Goal: Task Accomplishment & Management: Use online tool/utility

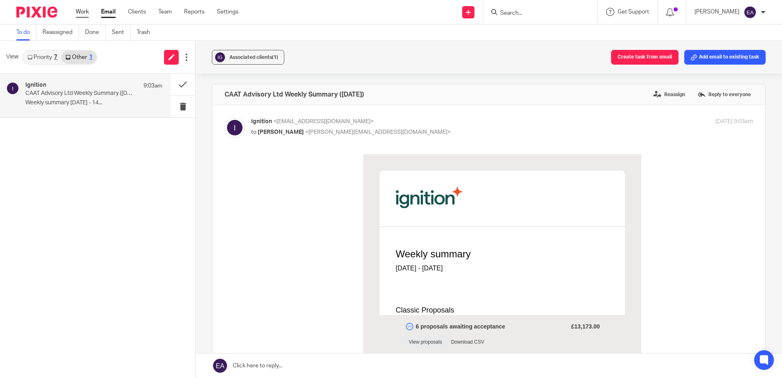
click at [82, 12] on link "Work" at bounding box center [82, 12] width 13 height 8
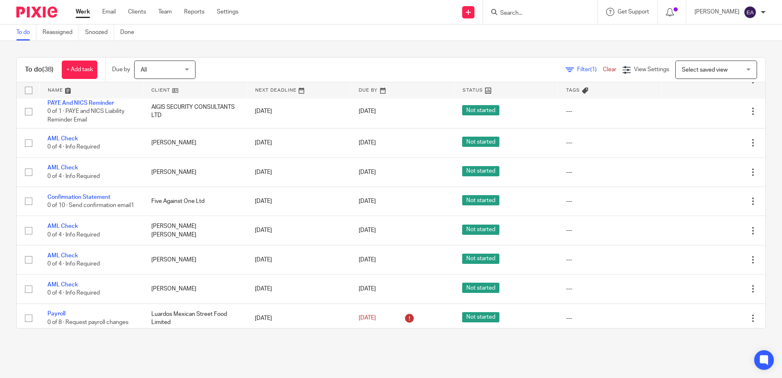
scroll to position [449, 0]
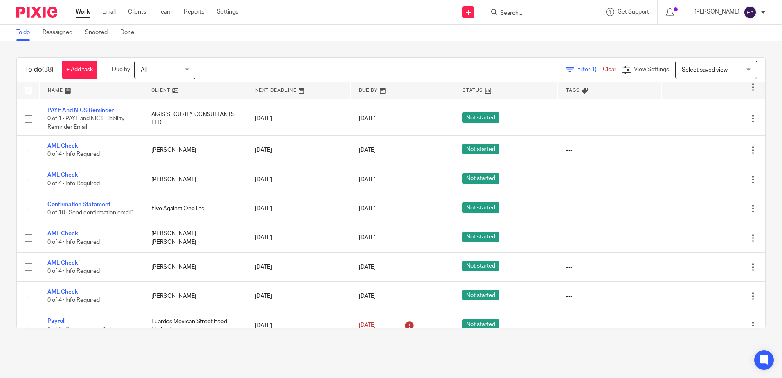
click at [196, 65] on div "All All" at bounding box center [164, 70] width 61 height 18
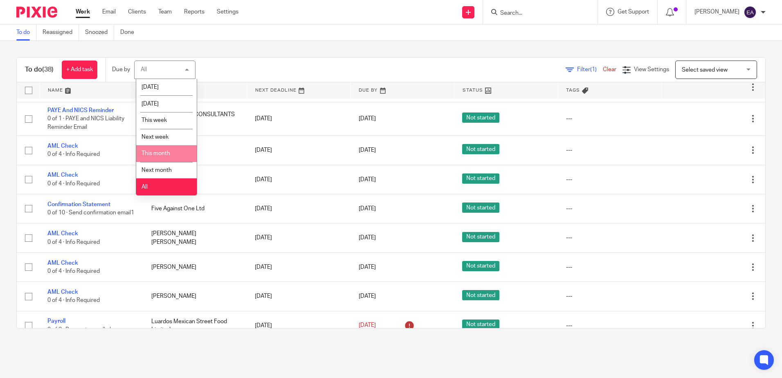
click at [172, 150] on li "This month" at bounding box center [166, 153] width 61 height 17
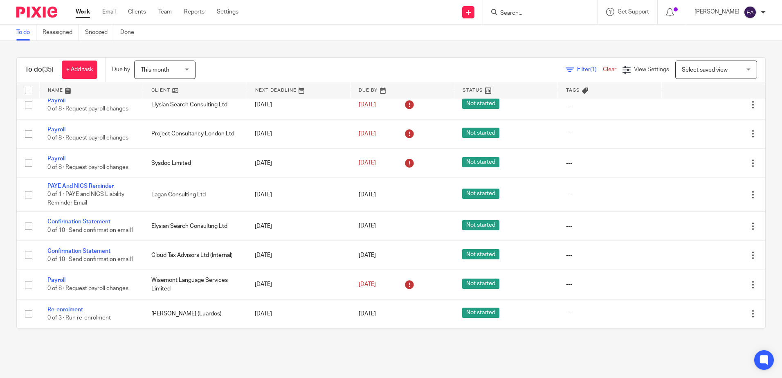
scroll to position [843, 0]
click at [531, 8] on form at bounding box center [543, 12] width 87 height 10
click at [547, 13] on input "Search" at bounding box center [537, 13] width 74 height 7
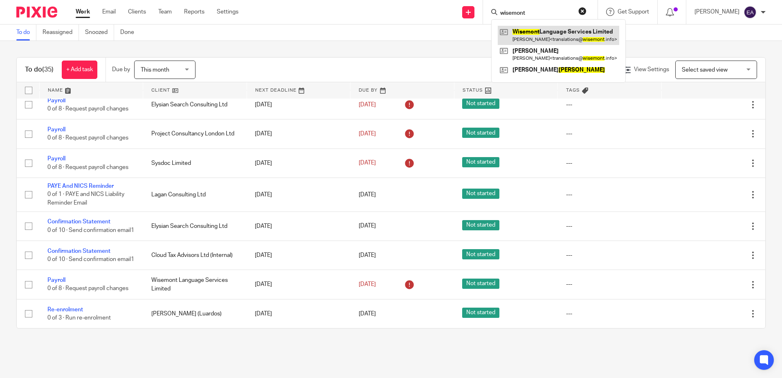
type input "wisemont"
click at [549, 31] on link at bounding box center [559, 35] width 122 height 19
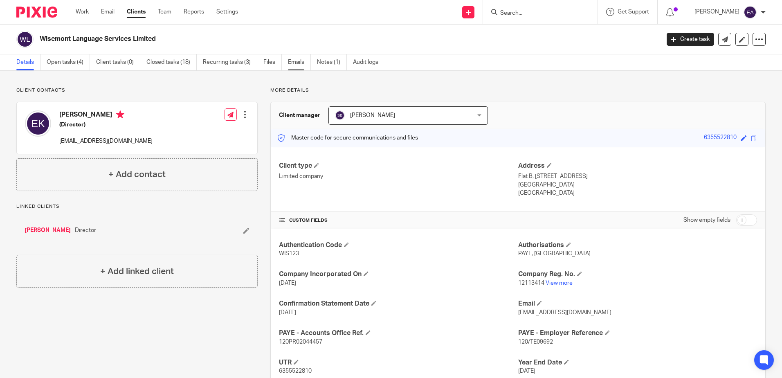
click at [294, 62] on link "Emails" at bounding box center [299, 62] width 23 height 16
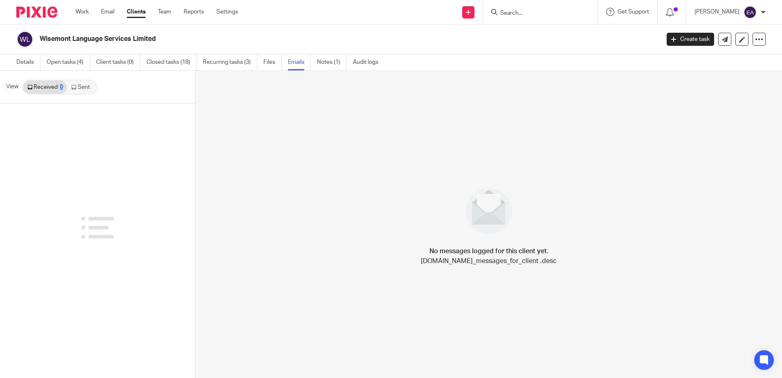
click at [85, 93] on link "Sent" at bounding box center [81, 87] width 29 height 13
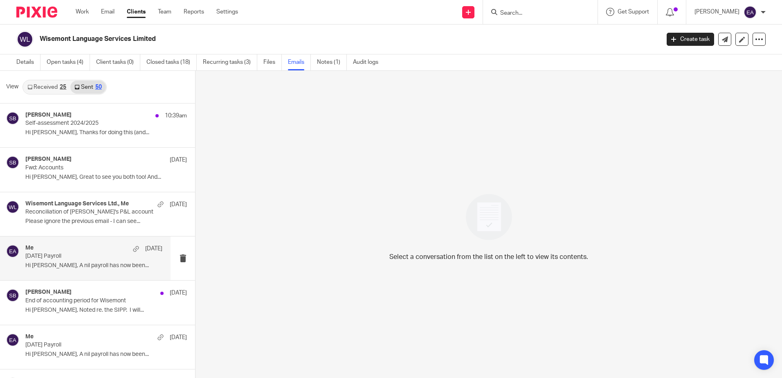
click at [82, 264] on p "Hi Emilia, A nil payroll has now been..." at bounding box center [93, 265] width 137 height 7
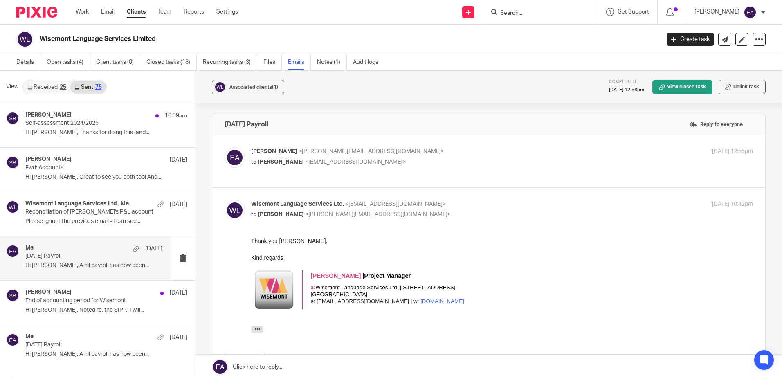
click at [357, 173] on div "Elaine Aitken <elaine@caatadvisory.co.uk> to Emilia Maria Korczynska <translati…" at bounding box center [489, 160] width 529 height 27
click at [428, 150] on p "Elaine Aitken <elaine@caatadvisory.co.uk>" at bounding box center [418, 151] width 335 height 9
checkbox input "true"
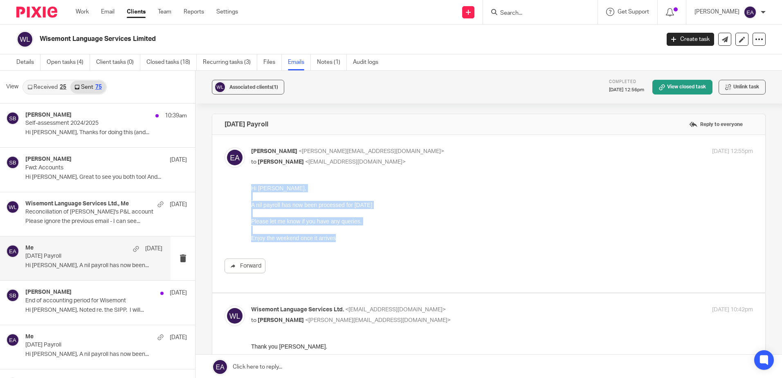
drag, startPoint x: 383, startPoint y: 235, endPoint x: 223, endPoint y: 180, distance: 169.3
click at [251, 184] on html "Hi Emilia, A nil payroll has now been processed for August 2025 Please let me k…" at bounding box center [502, 213] width 502 height 58
drag, startPoint x: 223, startPoint y: 180, endPoint x: 264, endPoint y: 187, distance: 41.6
copy div "Hi Emilia, A nil payroll has now been processed for August 2025 Please let me k…"
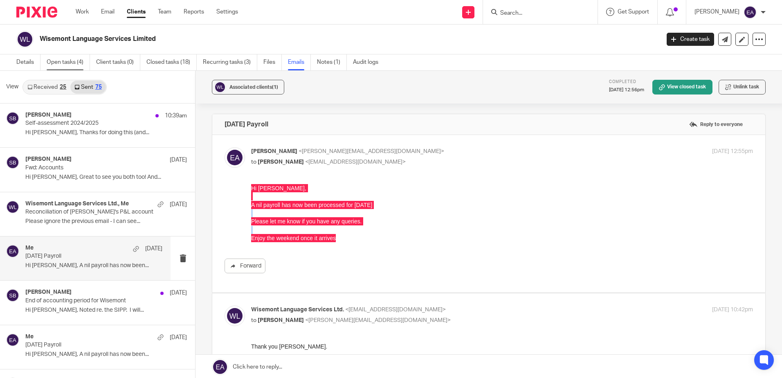
click at [56, 65] on link "Open tasks (4)" at bounding box center [68, 62] width 43 height 16
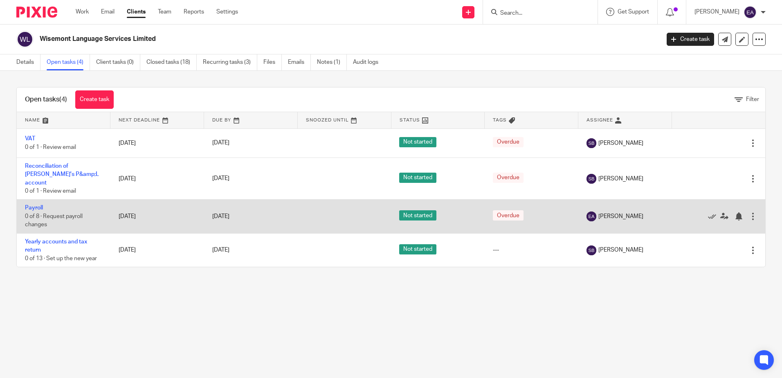
click at [35, 205] on td "Payroll 0 of 8 · Request payroll changes" at bounding box center [64, 217] width 94 height 34
click at [38, 208] on link "Payroll" at bounding box center [34, 208] width 18 height 6
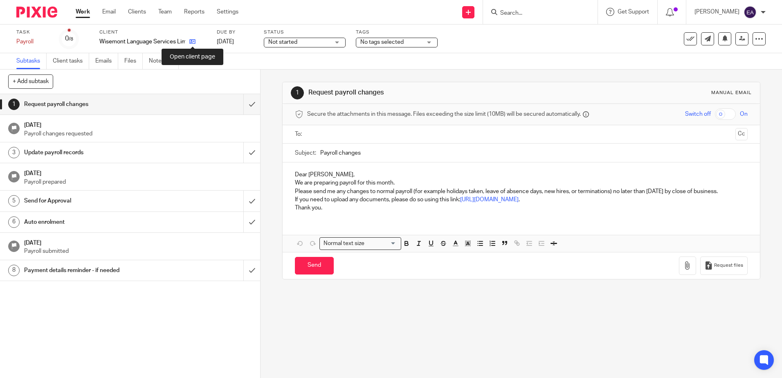
click at [193, 41] on icon at bounding box center [192, 41] width 6 height 6
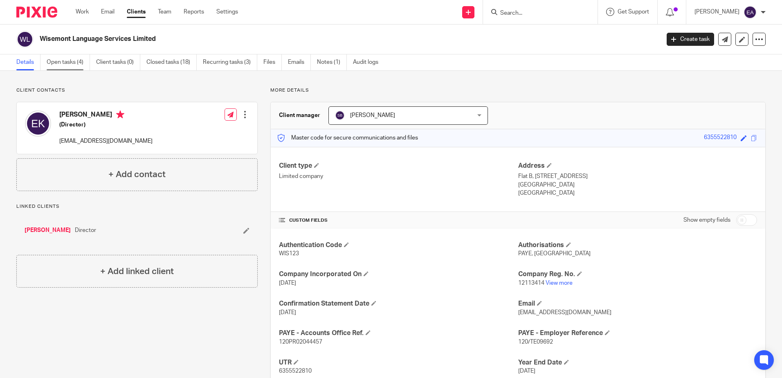
click at [74, 64] on link "Open tasks (4)" at bounding box center [68, 62] width 43 height 16
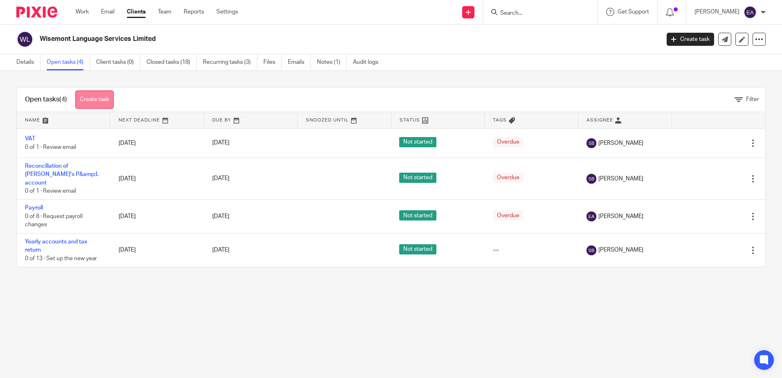
click at [98, 97] on link "Create task" at bounding box center [94, 99] width 38 height 18
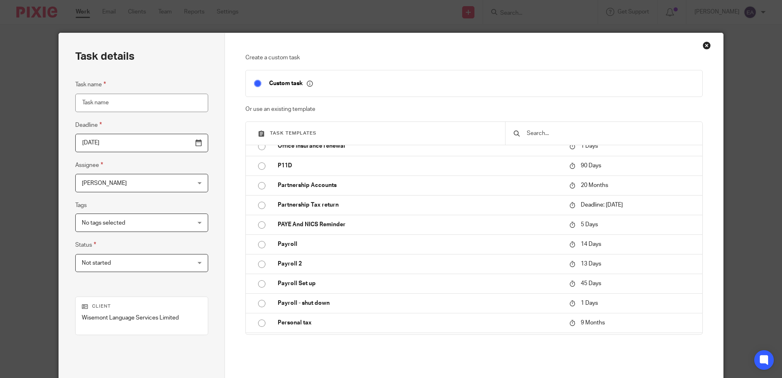
scroll to position [327, 0]
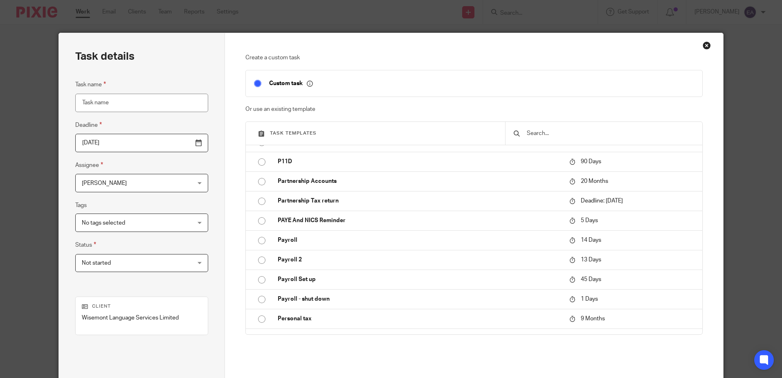
click at [278, 223] on p "PAYE And NICS Reminder" at bounding box center [420, 220] width 284 height 8
type input "[DATE]"
type input "PAYE And NICS Reminder"
checkbox input "false"
radio input "true"
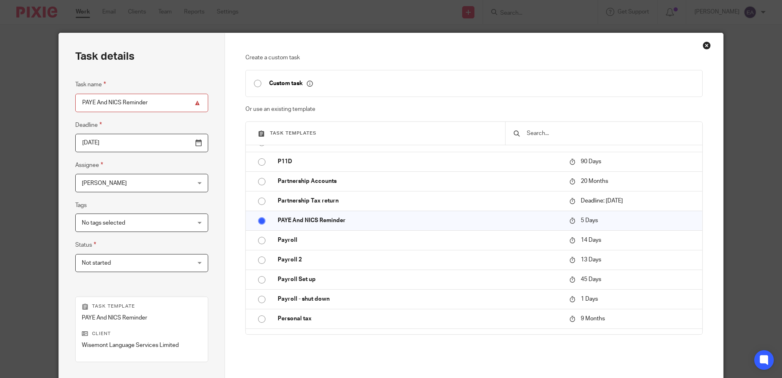
click at [278, 223] on p "PAYE And NICS Reminder" at bounding box center [420, 220] width 284 height 8
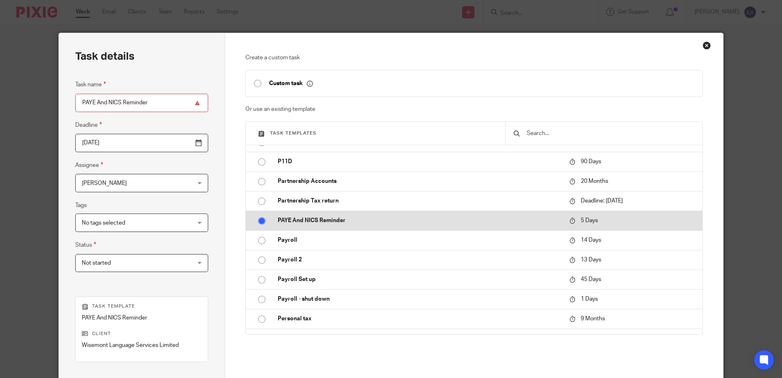
click at [257, 221] on input "radio" at bounding box center [262, 221] width 16 height 16
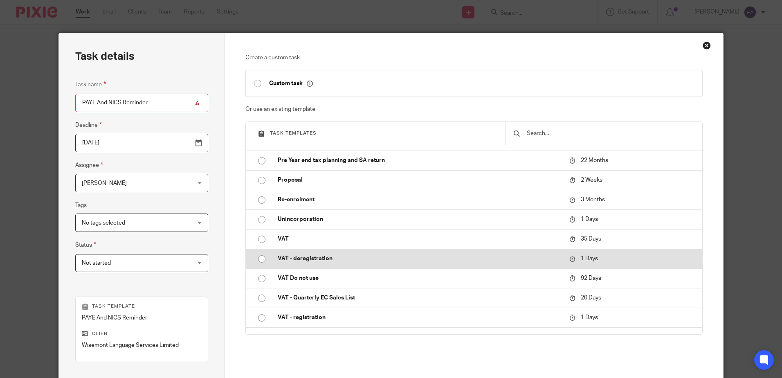
scroll to position [518, 0]
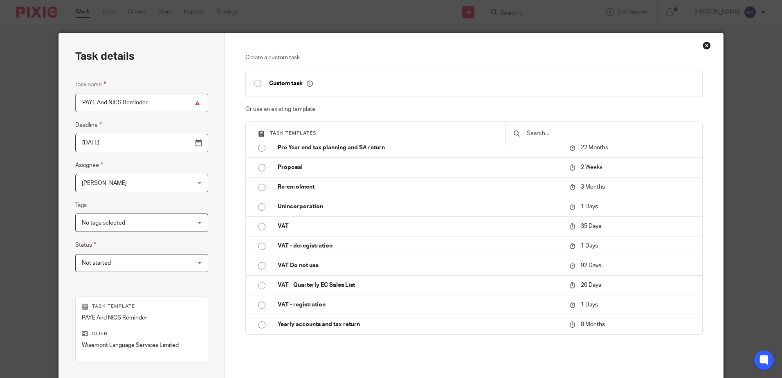
click at [703, 46] on div "Close this dialog window" at bounding box center [707, 45] width 8 height 8
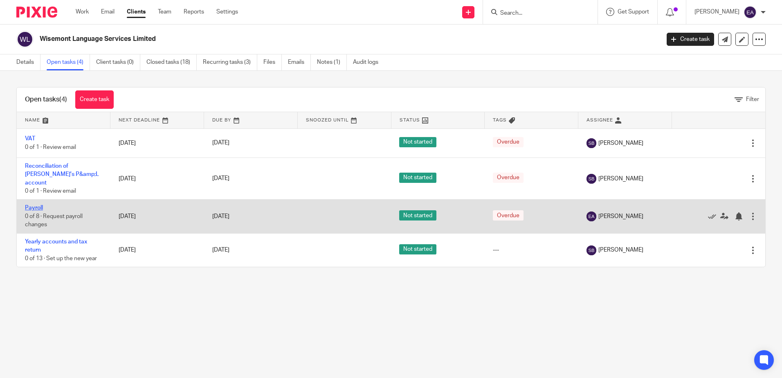
click at [34, 208] on link "Payroll" at bounding box center [34, 208] width 18 height 6
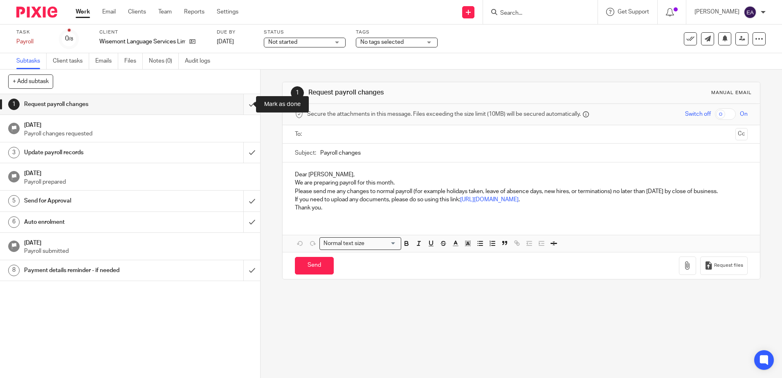
click at [247, 106] on input "submit" at bounding box center [130, 104] width 260 height 20
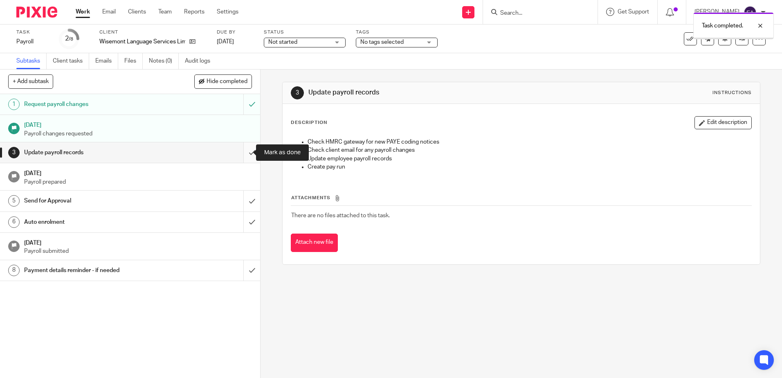
click at [245, 145] on input "submit" at bounding box center [130, 152] width 260 height 20
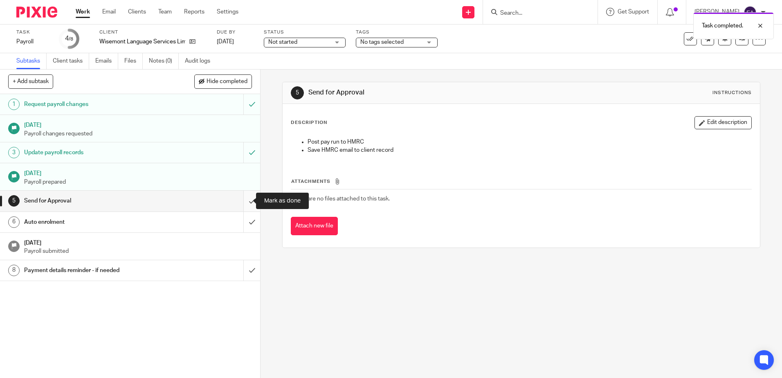
click at [242, 201] on input "submit" at bounding box center [130, 201] width 260 height 20
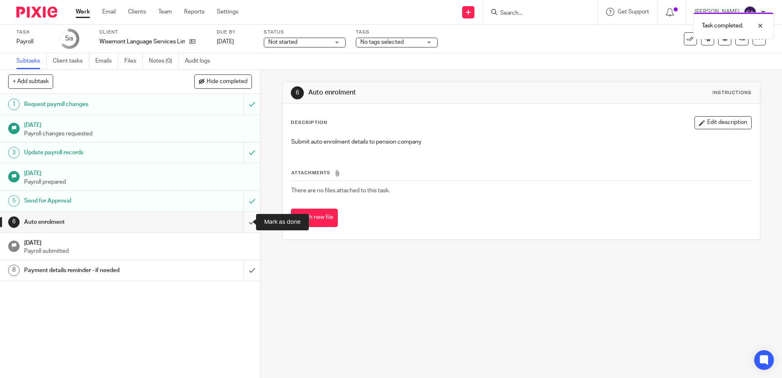
click at [243, 223] on input "submit" at bounding box center [130, 222] width 260 height 20
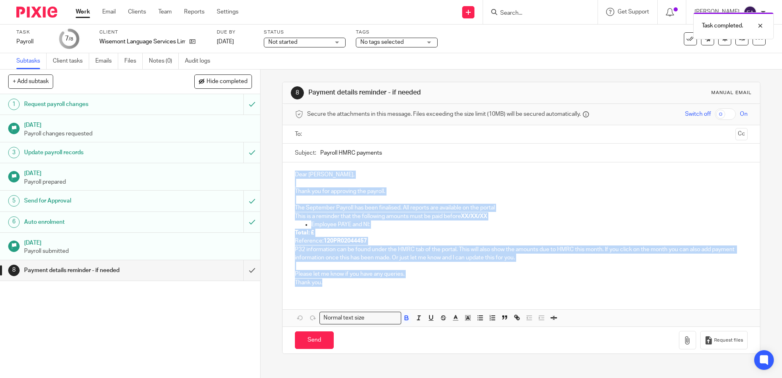
drag, startPoint x: 349, startPoint y: 285, endPoint x: 299, endPoint y: 175, distance: 121.2
click at [270, 164] on div "8 Payment details reminder - if needed Manual email Secure the attachments in t…" at bounding box center [522, 224] width 522 height 309
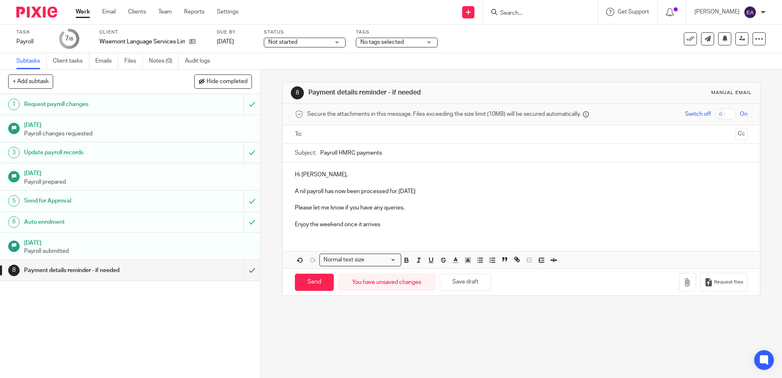
drag, startPoint x: 418, startPoint y: 191, endPoint x: 398, endPoint y: 190, distance: 20.1
click at [398, 190] on p "A nil payroll has now been processed for [DATE]" at bounding box center [521, 191] width 453 height 8
drag, startPoint x: 381, startPoint y: 224, endPoint x: 292, endPoint y: 223, distance: 89.2
click at [292, 223] on div "Hi [PERSON_NAME], A nil payroll has now been processed for [DATE] Please let me…" at bounding box center [521, 198] width 477 height 72
drag, startPoint x: 385, startPoint y: 155, endPoint x: 314, endPoint y: 154, distance: 71.2
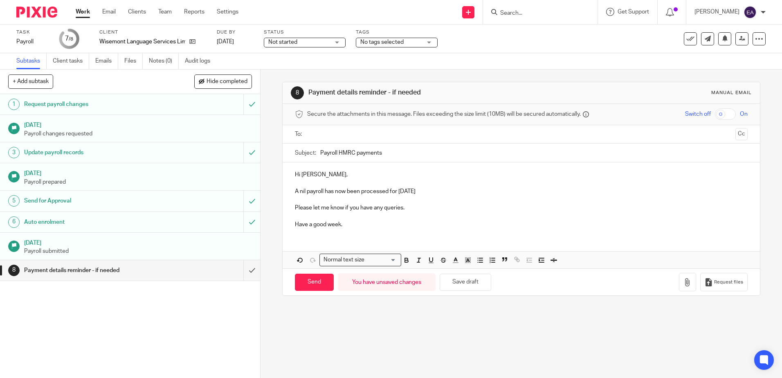
click at [314, 154] on div "Subject: Payroll HMRC payments" at bounding box center [521, 153] width 453 height 18
type input "[DATE] Payroll"
click at [323, 130] on input "text" at bounding box center [521, 134] width 422 height 9
click at [303, 289] on input "Send" at bounding box center [314, 284] width 39 height 18
type input "Sent"
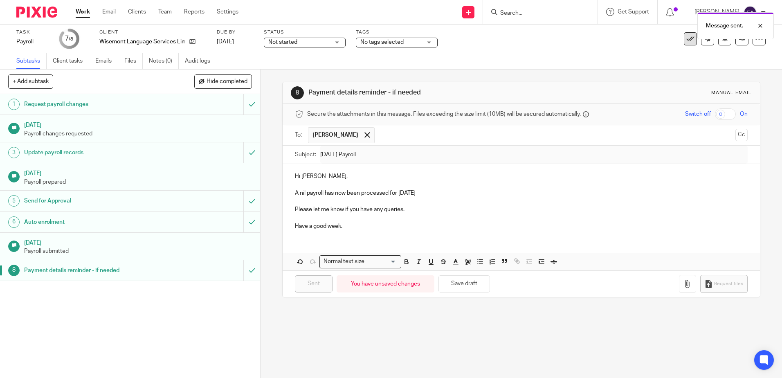
click at [687, 41] on icon at bounding box center [691, 39] width 8 height 8
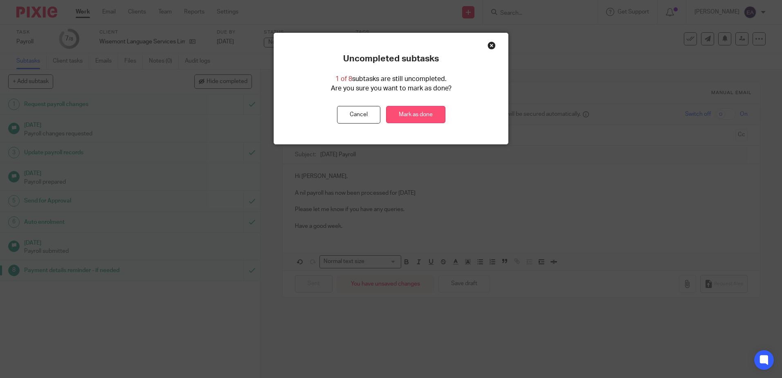
click at [419, 111] on link "Mark as done" at bounding box center [415, 115] width 59 height 18
